Goal: Use online tool/utility: Utilize a website feature to perform a specific function

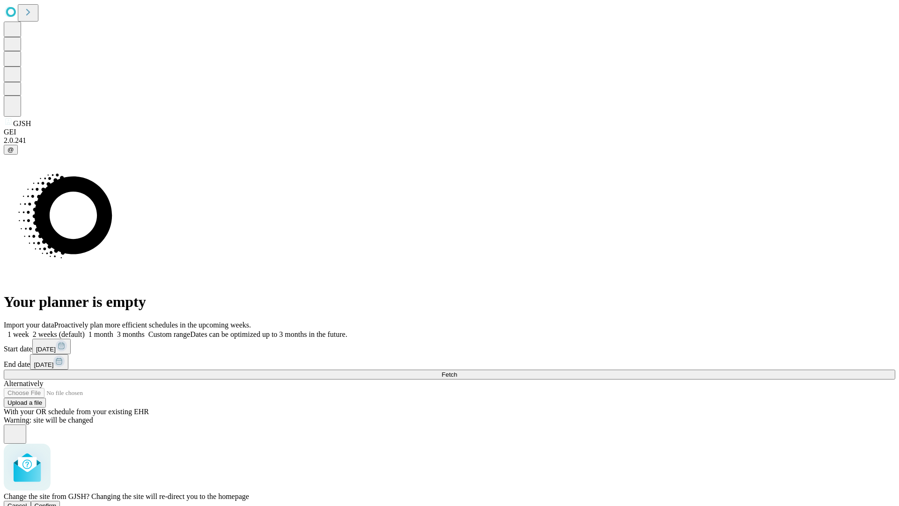
click at [57, 502] on span "Confirm" at bounding box center [46, 505] width 22 height 7
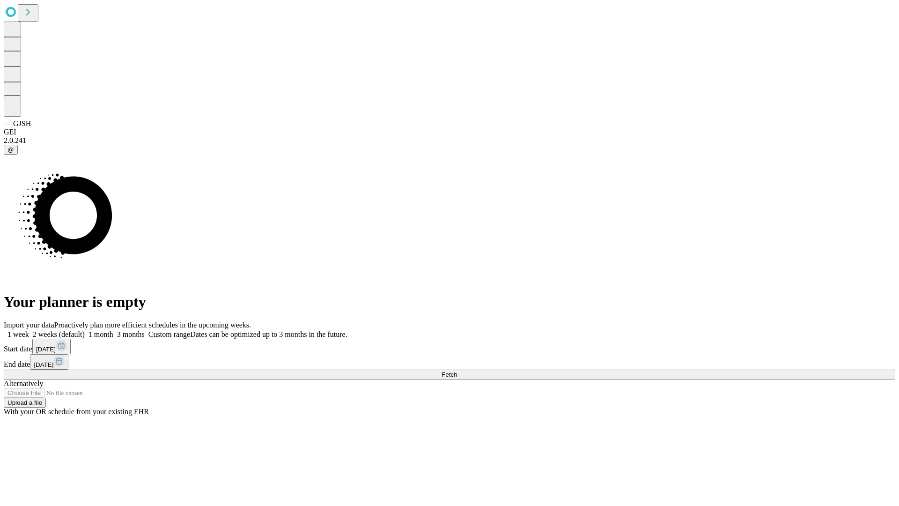
click at [113, 330] on label "1 month" at bounding box center [99, 334] width 29 height 8
click at [457, 371] on span "Fetch" at bounding box center [449, 374] width 15 height 7
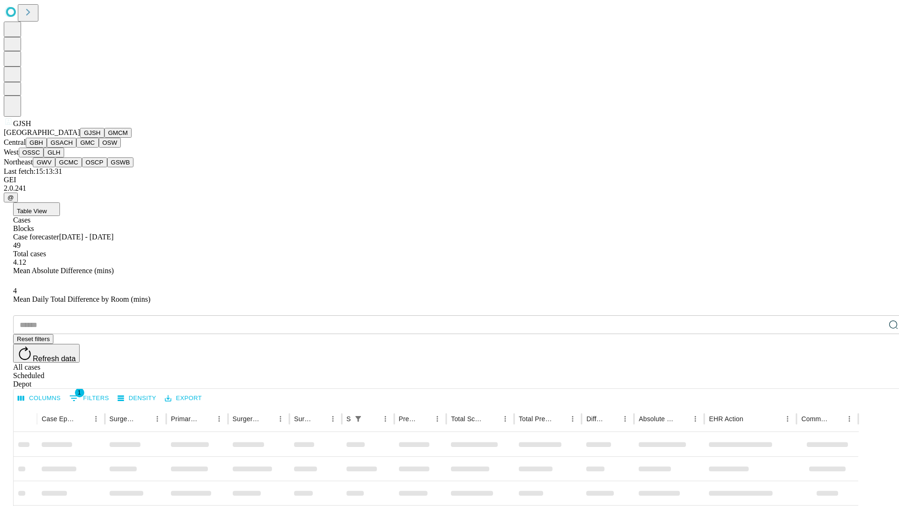
click at [104, 138] on button "GMCM" at bounding box center [117, 133] width 27 height 10
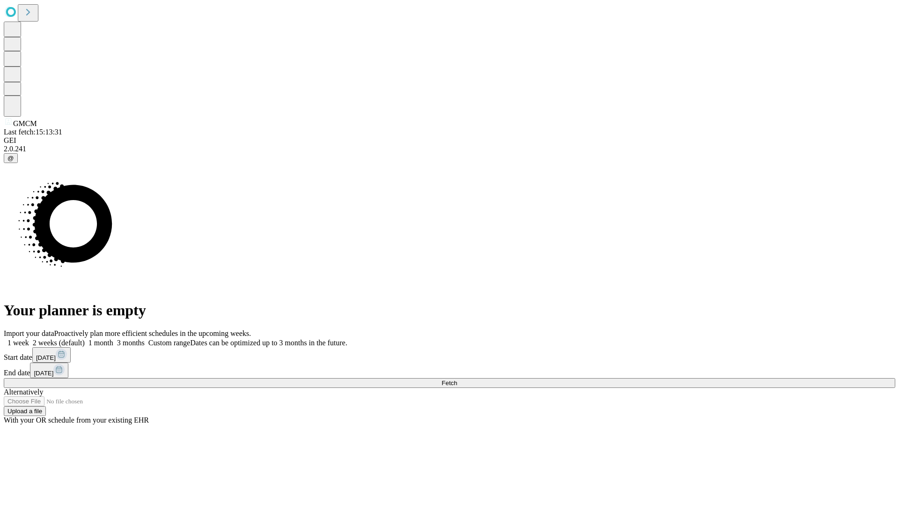
click at [113, 339] on label "1 month" at bounding box center [99, 343] width 29 height 8
click at [457, 379] on span "Fetch" at bounding box center [449, 382] width 15 height 7
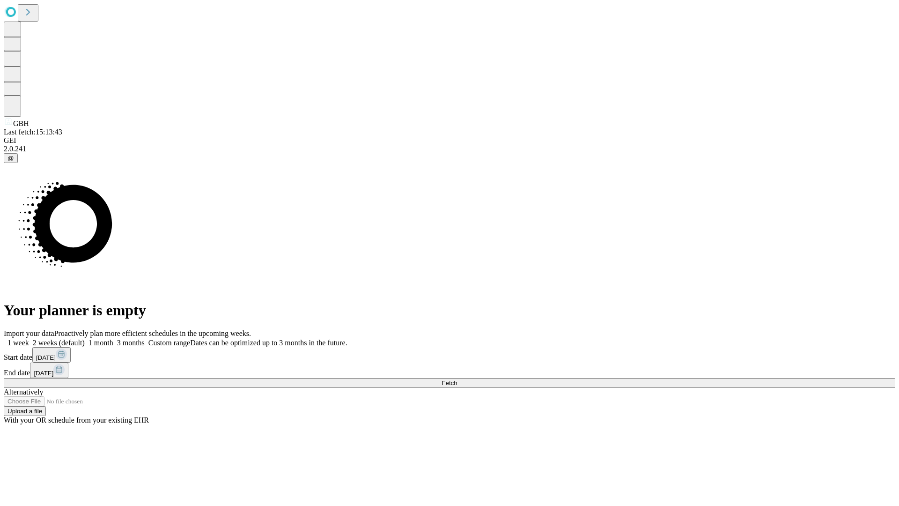
click at [113, 339] on label "1 month" at bounding box center [99, 343] width 29 height 8
click at [457, 379] on span "Fetch" at bounding box center [449, 382] width 15 height 7
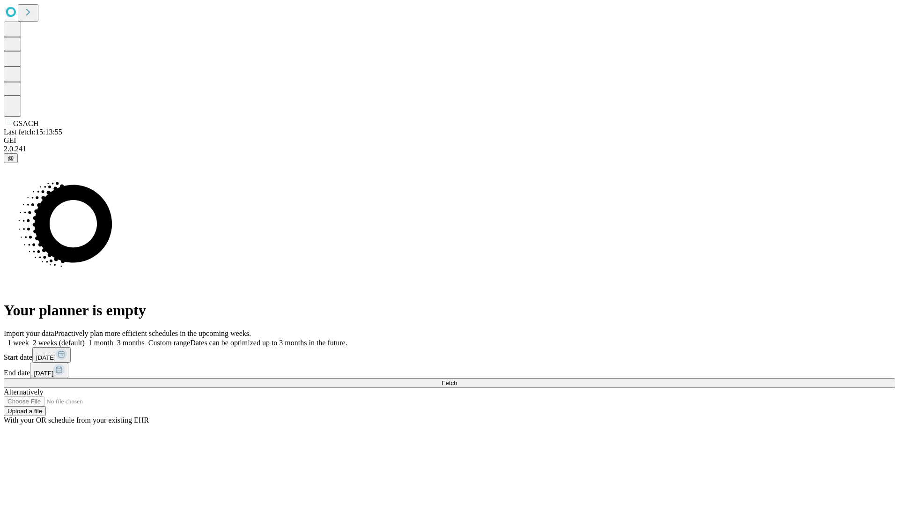
click at [113, 339] on label "1 month" at bounding box center [99, 343] width 29 height 8
click at [457, 379] on span "Fetch" at bounding box center [449, 382] width 15 height 7
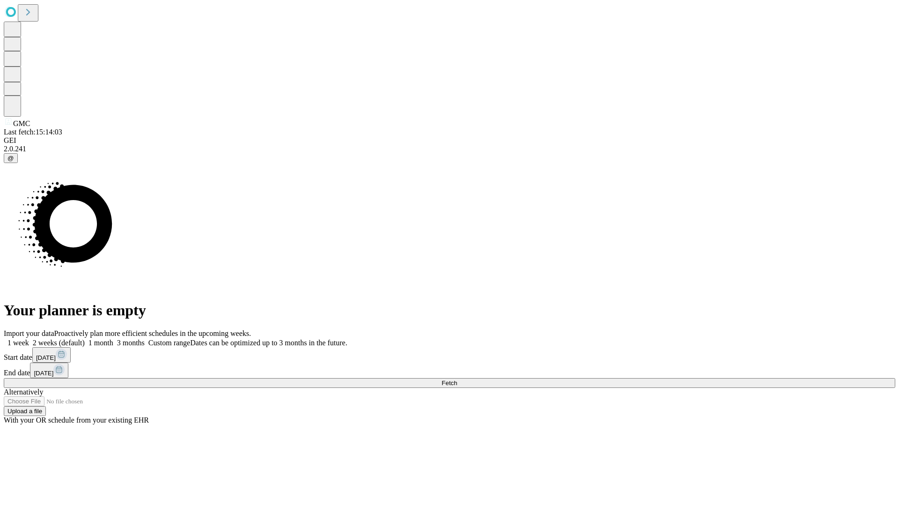
click at [457, 379] on span "Fetch" at bounding box center [449, 382] width 15 height 7
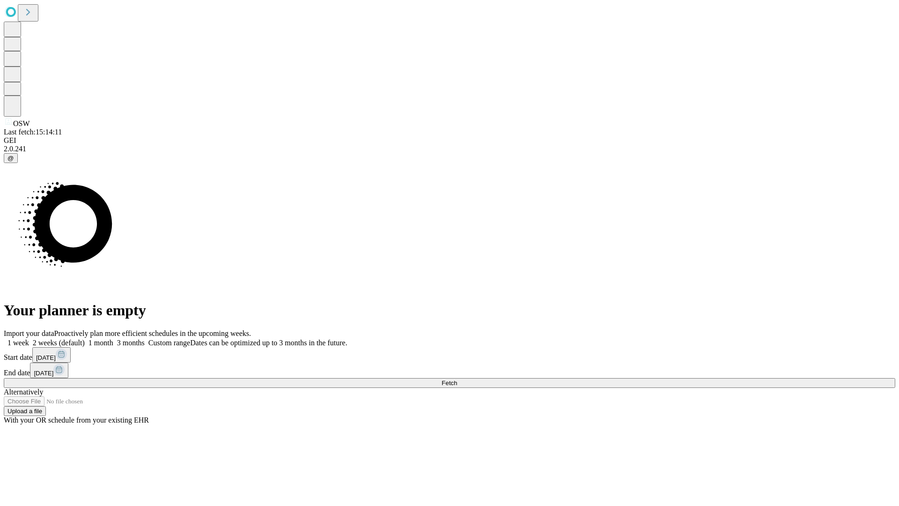
click at [113, 339] on label "1 month" at bounding box center [99, 343] width 29 height 8
click at [457, 379] on span "Fetch" at bounding box center [449, 382] width 15 height 7
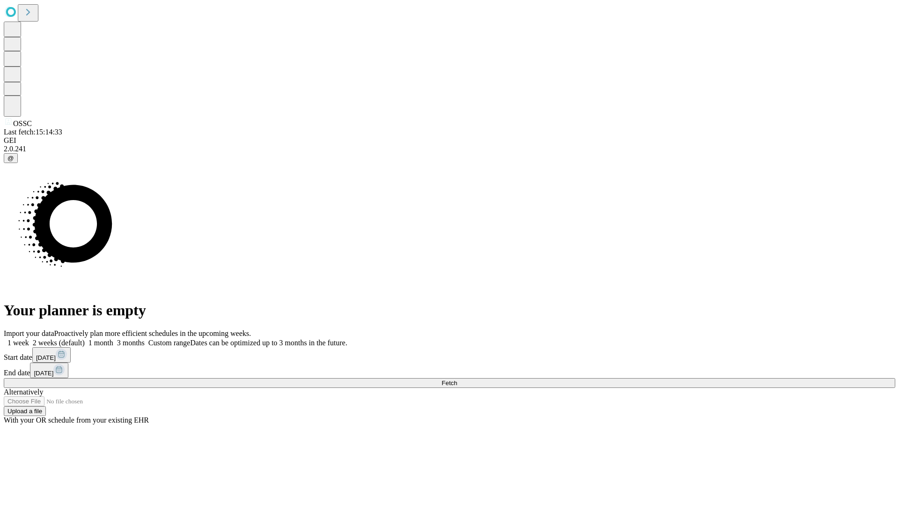
click at [113, 339] on label "1 month" at bounding box center [99, 343] width 29 height 8
click at [457, 379] on span "Fetch" at bounding box center [449, 382] width 15 height 7
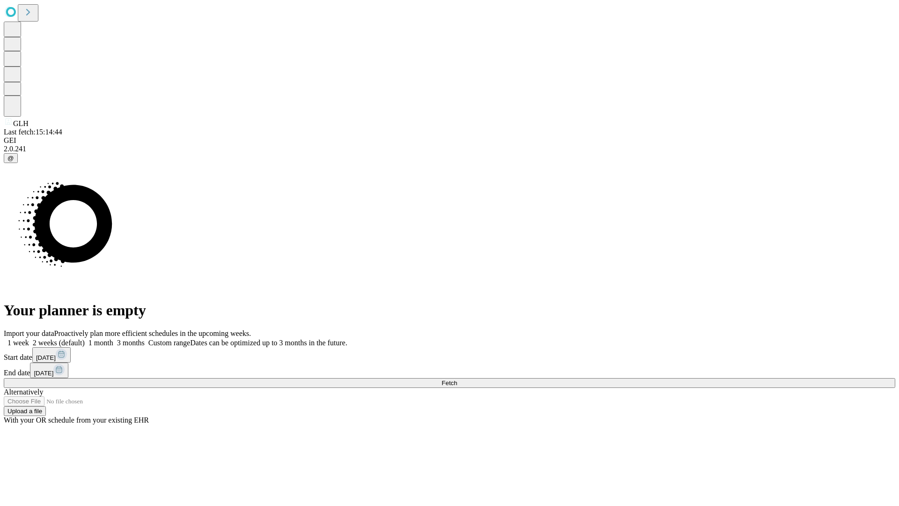
click at [113, 339] on label "1 month" at bounding box center [99, 343] width 29 height 8
click at [457, 379] on span "Fetch" at bounding box center [449, 382] width 15 height 7
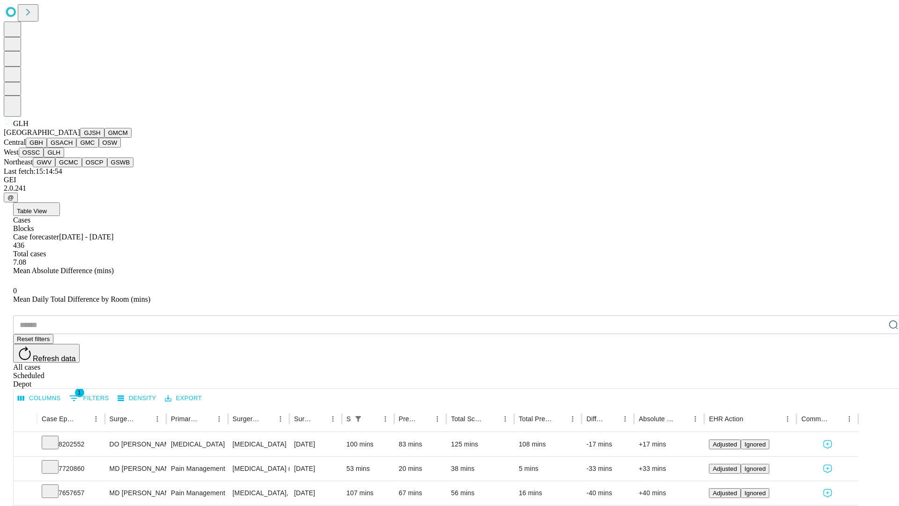
click at [55, 167] on button "GWV" at bounding box center [44, 162] width 22 height 10
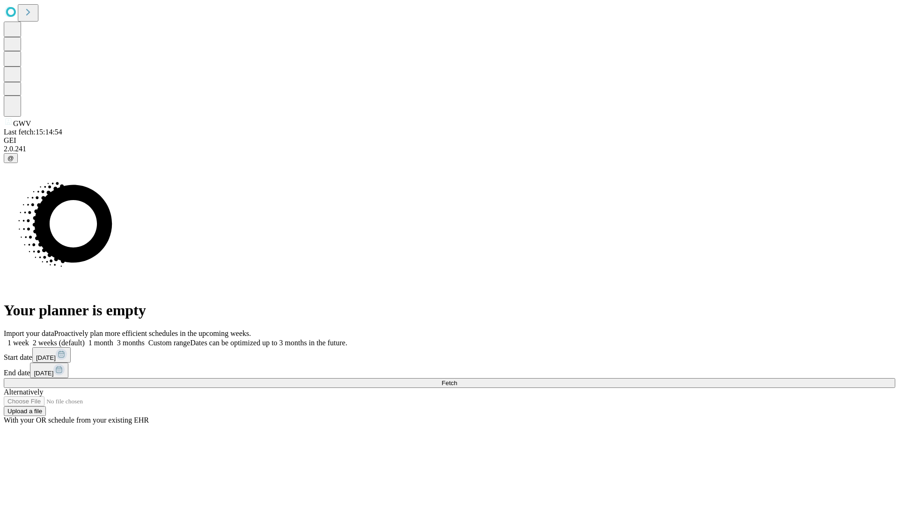
click at [113, 339] on label "1 month" at bounding box center [99, 343] width 29 height 8
click at [457, 379] on span "Fetch" at bounding box center [449, 382] width 15 height 7
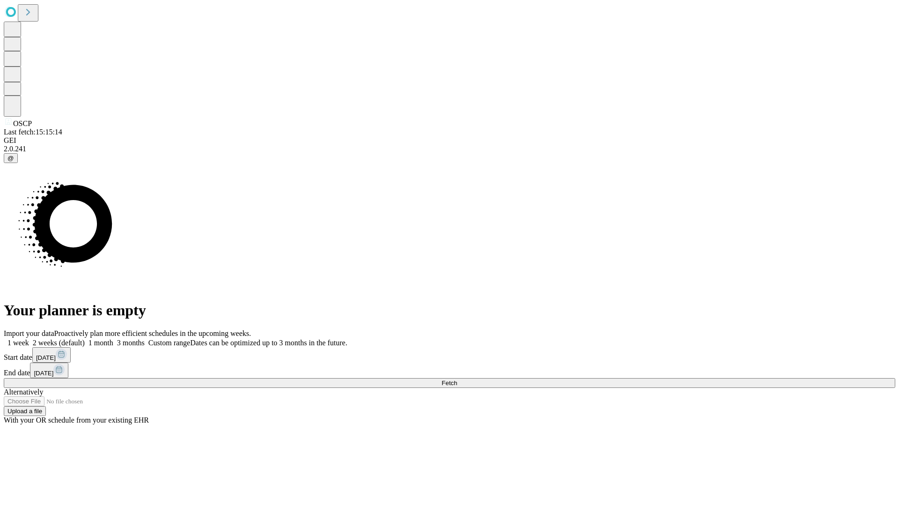
click at [113, 339] on label "1 month" at bounding box center [99, 343] width 29 height 8
click at [457, 379] on span "Fetch" at bounding box center [449, 382] width 15 height 7
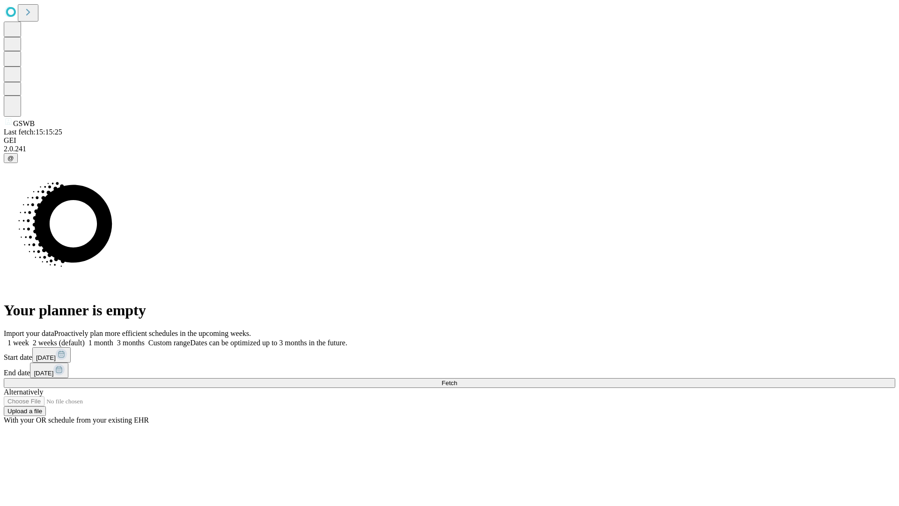
click at [113, 339] on label "1 month" at bounding box center [99, 343] width 29 height 8
click at [457, 379] on span "Fetch" at bounding box center [449, 382] width 15 height 7
